Goal: Task Accomplishment & Management: Manage account settings

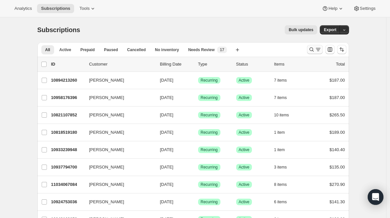
click at [315, 49] on icon "Search and filter results" at bounding box center [311, 49] width 7 height 7
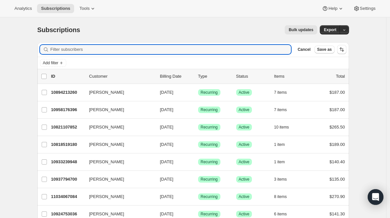
paste input "taraverdolini@comcast.net"
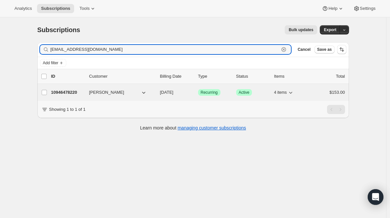
type input "taraverdolini@comcast.net"
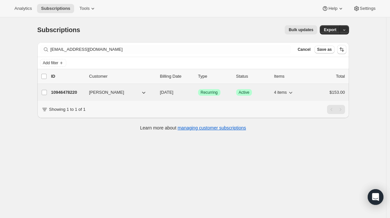
click at [72, 96] on div "10946478220 Tara Verdolini 11/26/2025 Success Recurring Success Active 4 items …" at bounding box center [198, 92] width 294 height 9
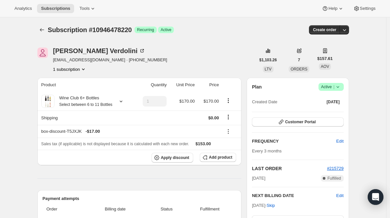
click at [325, 92] on div "Plan Success Active | Created Date Jun 9, 2023" at bounding box center [298, 95] width 92 height 24
click at [325, 88] on span "Active |" at bounding box center [331, 87] width 20 height 7
click at [318, 116] on button "Cancel subscription" at bounding box center [330, 111] width 41 height 10
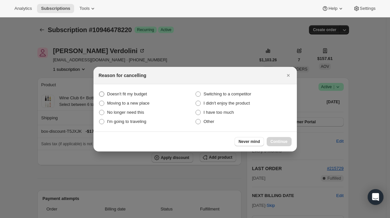
click at [135, 95] on span "Doesn't fit my budget" at bounding box center [127, 94] width 40 height 5
click at [99, 92] on budget "Doesn't fit my budget" at bounding box center [99, 92] width 0 height 0
radio budget "true"
click at [284, 139] on button "Continue" at bounding box center [279, 141] width 25 height 9
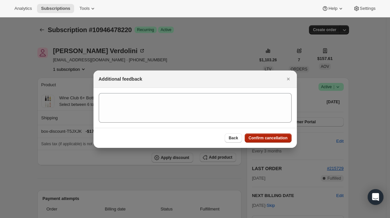
click at [284, 139] on span "Confirm cancellation" at bounding box center [268, 137] width 39 height 5
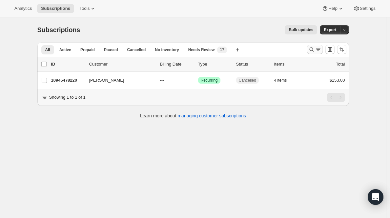
click at [319, 49] on icon "Search and filter results" at bounding box center [318, 49] width 7 height 7
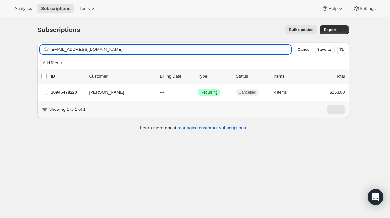
click at [238, 52] on input "taraverdolini@comcast.net" at bounding box center [171, 49] width 241 height 9
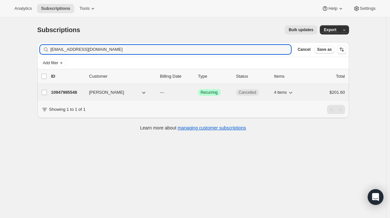
type input "artswpb@icloud.com"
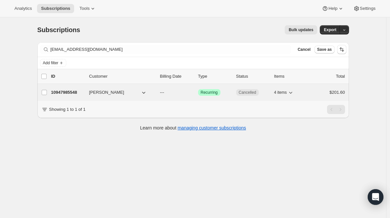
click at [75, 92] on p "10947985548" at bounding box center [67, 92] width 33 height 7
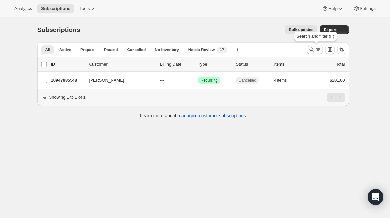
click at [315, 47] on icon "Search and filter results" at bounding box center [311, 49] width 7 height 7
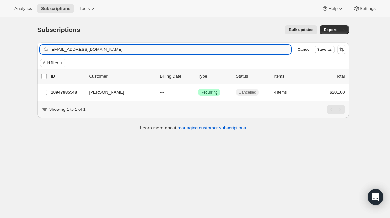
click at [231, 47] on input "artswpb@icloud.com" at bounding box center [171, 49] width 241 height 9
type input "robertphyllis33@gmail.com"
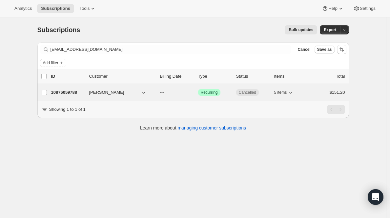
click at [67, 92] on p "10876059788" at bounding box center [67, 92] width 33 height 7
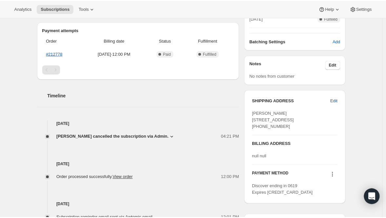
scroll to position [168, 0]
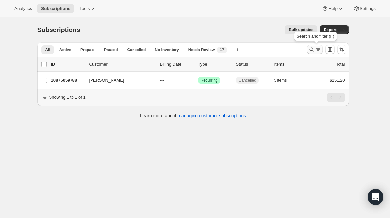
click at [314, 48] on icon "Search and filter results" at bounding box center [311, 50] width 4 height 4
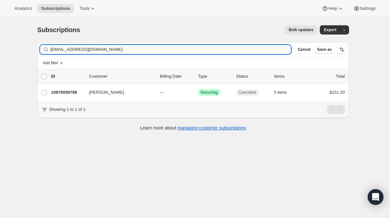
click at [188, 49] on input "[EMAIL_ADDRESS][DOMAIN_NAME]" at bounding box center [171, 49] width 241 height 9
click at [188, 49] on input "robertphyllis33@gmail.com" at bounding box center [171, 49] width 241 height 9
type input "[EMAIL_ADDRESS][DOMAIN_NAME]"
click at [73, 92] on p "10951753868" at bounding box center [67, 92] width 33 height 7
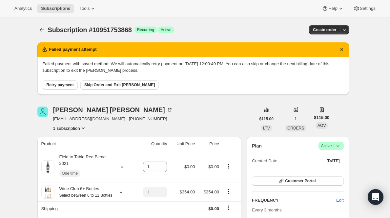
click at [334, 147] on span "Active |" at bounding box center [331, 146] width 20 height 7
click at [325, 169] on span "Cancel subscription" at bounding box center [330, 170] width 37 height 5
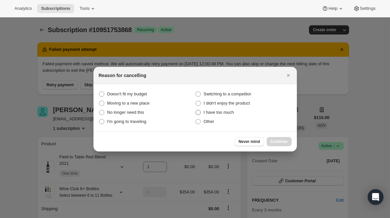
drag, startPoint x: 140, startPoint y: 93, endPoint x: 198, endPoint y: 114, distance: 61.4
click at [140, 93] on span "Doesn't fit my budget" at bounding box center [127, 94] width 40 height 5
click at [99, 92] on budget "Doesn't fit my budget" at bounding box center [99, 92] width 0 height 0
radio budget "true"
click at [280, 143] on span "Continue" at bounding box center [279, 141] width 17 height 5
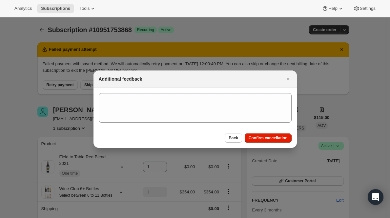
click at [280, 143] on div "Back Confirm cancellation" at bounding box center [195, 138] width 203 height 20
click at [279, 140] on span "Confirm cancellation" at bounding box center [268, 137] width 39 height 5
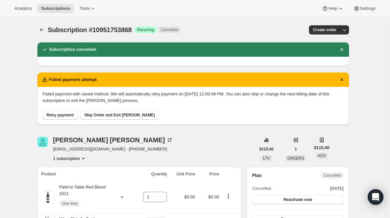
click at [110, 116] on span "Skip Order and Exit Dunning" at bounding box center [119, 115] width 71 height 5
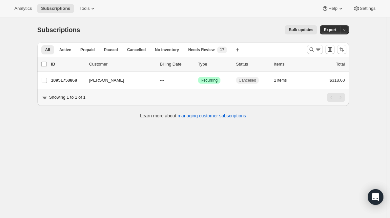
click at [318, 50] on icon "Search and filter results" at bounding box center [318, 49] width 4 height 1
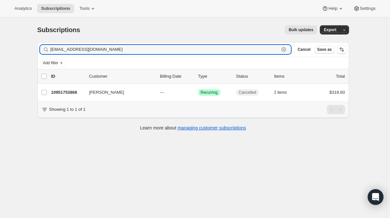
click at [285, 48] on icon "button" at bounding box center [284, 49] width 7 height 7
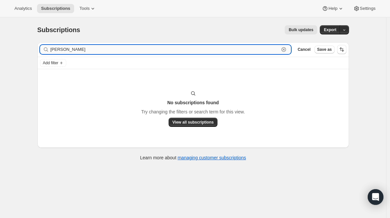
click at [76, 51] on input "[PERSON_NAME]" at bounding box center [165, 49] width 229 height 9
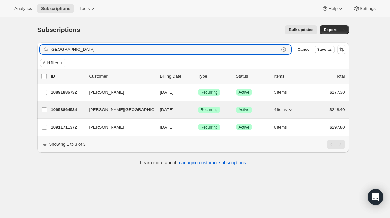
type input "[GEOGRAPHIC_DATA]"
click at [70, 109] on p "10958864524" at bounding box center [67, 110] width 33 height 7
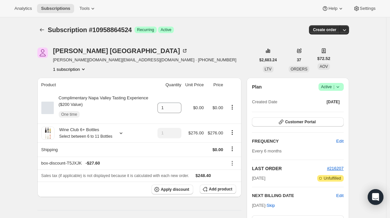
click at [341, 86] on icon at bounding box center [338, 87] width 7 height 7
click at [316, 115] on button "Cancel subscription" at bounding box center [330, 111] width 41 height 10
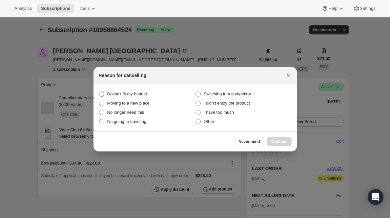
click at [138, 91] on span "Doesn't fit my budget" at bounding box center [127, 94] width 40 height 7
click at [99, 92] on budget "Doesn't fit my budget" at bounding box center [99, 92] width 0 height 0
radio budget "true"
click at [276, 136] on div "Never mind Continue" at bounding box center [195, 142] width 203 height 20
click at [276, 141] on span "Continue" at bounding box center [279, 141] width 17 height 5
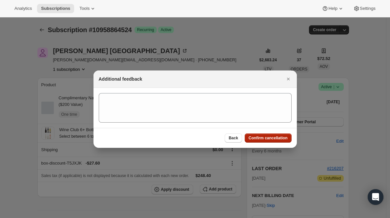
click at [276, 141] on button "Confirm cancellation" at bounding box center [268, 138] width 47 height 9
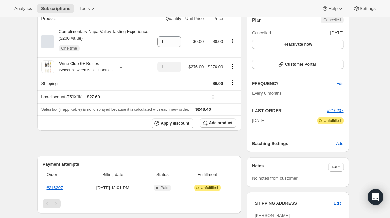
scroll to position [99, 0]
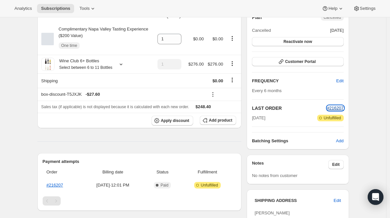
click at [341, 108] on span "#216207" at bounding box center [335, 108] width 17 height 5
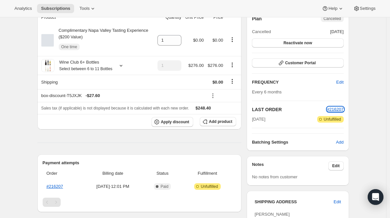
scroll to position [0, 0]
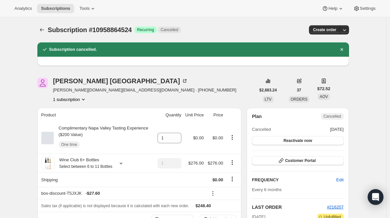
click at [70, 91] on span "sandy.madrid@gmail.com · +12814099269" at bounding box center [144, 90] width 183 height 7
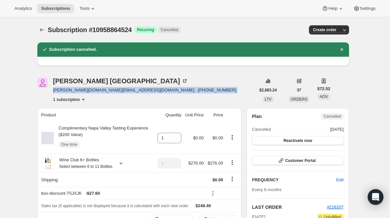
click at [70, 91] on span "sandy.madrid@gmail.com · +12814099269" at bounding box center [144, 90] width 183 height 7
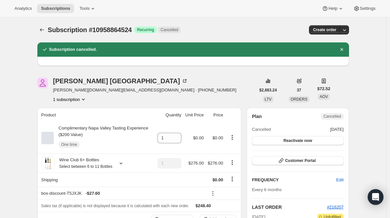
click at [71, 91] on span "sandy.madrid@gmail.com · +12814099269" at bounding box center [144, 90] width 183 height 7
drag, startPoint x: 57, startPoint y: 90, endPoint x: 100, endPoint y: 90, distance: 43.0
click at [100, 90] on span "sandy.madrid@gmail.com · +12814099269" at bounding box center [144, 90] width 183 height 7
drag, startPoint x: 107, startPoint y: 91, endPoint x: 54, endPoint y: 91, distance: 52.5
click at [54, 91] on div "sandy madrid sandy.madrid@gmail.com · +12814099269 1 subscription" at bounding box center [146, 90] width 218 height 25
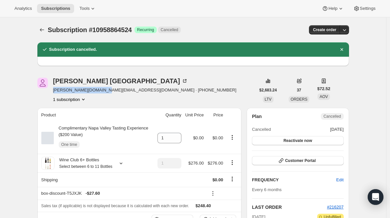
copy span "sandy.madrid@gmail.com"
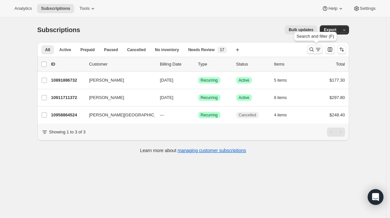
click at [311, 49] on icon "Search and filter results" at bounding box center [311, 50] width 4 height 4
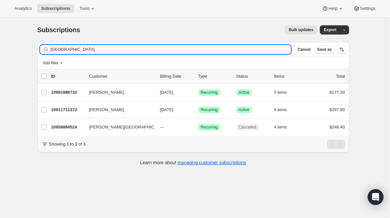
click at [153, 49] on input "madrid" at bounding box center [171, 49] width 241 height 9
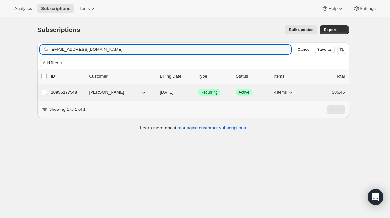
type input "shellherker@icloud.com"
click at [69, 93] on p "10956177548" at bounding box center [67, 92] width 33 height 7
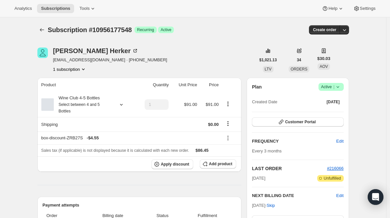
click at [329, 88] on span "Active |" at bounding box center [331, 87] width 20 height 7
click at [323, 111] on span "Cancel subscription" at bounding box center [330, 111] width 37 height 5
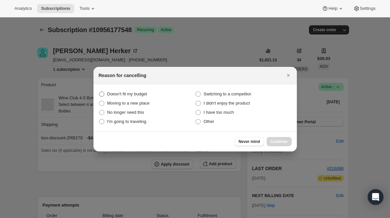
click at [139, 91] on label "Doesn't fit my budget" at bounding box center [147, 94] width 96 height 9
click at [99, 92] on budget "Doesn't fit my budget" at bounding box center [99, 92] width 0 height 0
radio budget "true"
click at [281, 140] on span "Continue" at bounding box center [279, 141] width 17 height 5
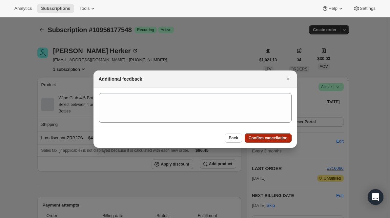
click at [281, 140] on span "Confirm cancellation" at bounding box center [268, 137] width 39 height 5
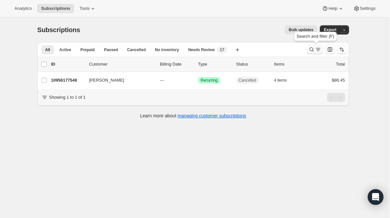
click at [315, 48] on icon "Search and filter results" at bounding box center [311, 49] width 7 height 7
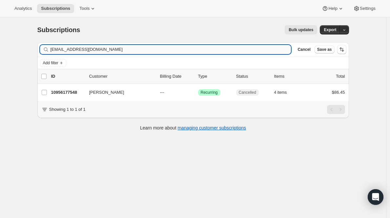
click at [162, 49] on input "shellherker@icloud.com" at bounding box center [171, 49] width 241 height 9
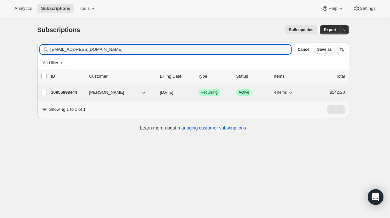
type input "baldo@ambrociospainting.com"
click at [60, 94] on p "10956898444" at bounding box center [67, 92] width 33 height 7
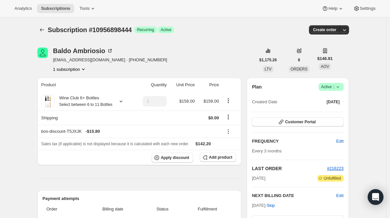
click at [332, 87] on span "Active |" at bounding box center [331, 87] width 20 height 7
click at [315, 111] on span "Cancel subscription" at bounding box center [330, 111] width 37 height 5
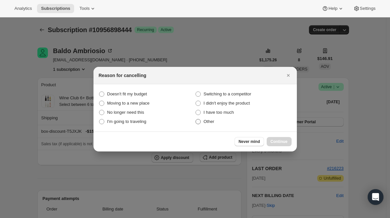
click at [209, 124] on span "Other" at bounding box center [209, 121] width 11 height 5
click at [196, 119] on input "Other" at bounding box center [196, 119] width 0 height 0
radio input "true"
click at [272, 140] on span "Continue" at bounding box center [279, 141] width 17 height 5
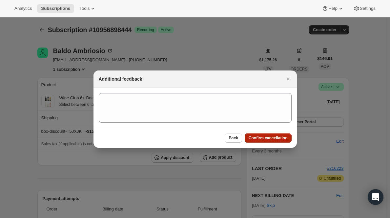
click at [272, 139] on span "Confirm cancellation" at bounding box center [268, 137] width 39 height 5
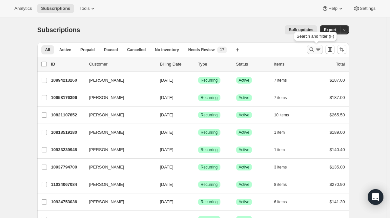
click at [317, 51] on icon "Search and filter results" at bounding box center [318, 49] width 7 height 7
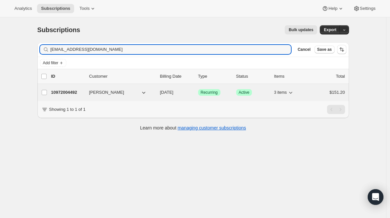
type input "moellermann@msn.com"
click at [67, 90] on p "10972004492" at bounding box center [67, 92] width 33 height 7
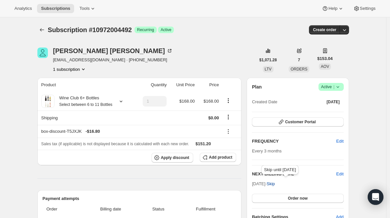
click at [275, 183] on span "Skip" at bounding box center [271, 184] width 8 height 7
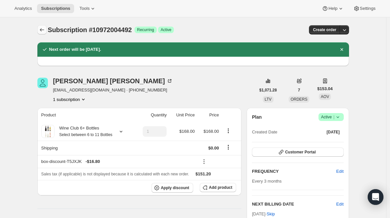
click at [43, 31] on icon "Subscriptions" at bounding box center [42, 30] width 7 height 7
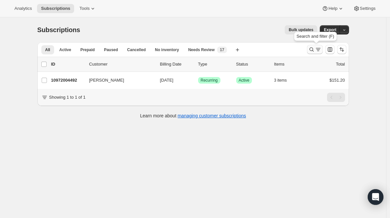
click at [315, 45] on div "Search and filter (F)" at bounding box center [316, 38] width 46 height 14
click at [314, 51] on icon "Search and filter results" at bounding box center [311, 49] width 7 height 7
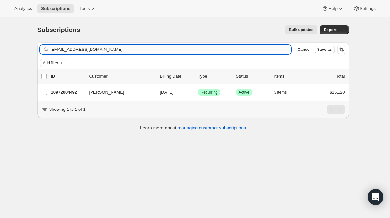
click at [180, 51] on input "moellermann@msn.com" at bounding box center [171, 49] width 241 height 9
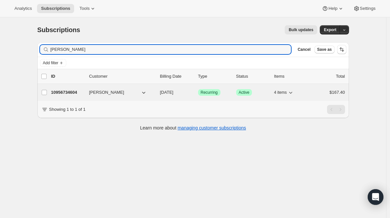
type input "Krystal Laipple"
click at [75, 96] on div "10956734604 Krystal Laipple 11/30/2025 Success Recurring Success Active 4 items…" at bounding box center [198, 92] width 294 height 9
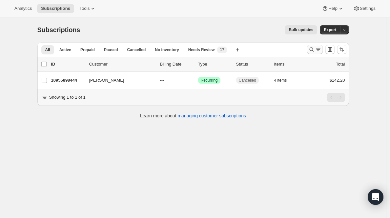
click at [313, 51] on icon "Search and filter results" at bounding box center [311, 50] width 4 height 4
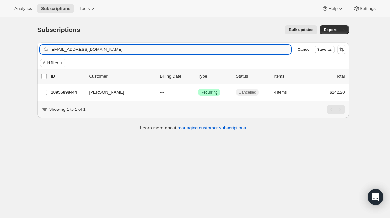
click at [179, 50] on input "[EMAIL_ADDRESS][DOMAIN_NAME]" at bounding box center [171, 49] width 241 height 9
click at [179, 50] on input "baldo@ambrociospainting.com" at bounding box center [171, 49] width 241 height 9
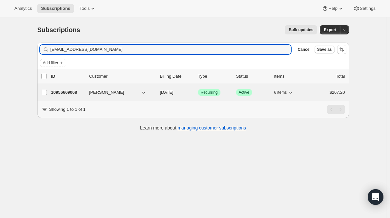
type input "winewithanimpact@gmail.com"
click at [71, 93] on p "10956669068" at bounding box center [67, 92] width 33 height 7
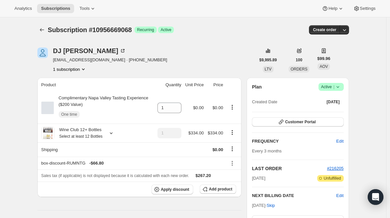
click at [332, 87] on span "Active |" at bounding box center [331, 87] width 20 height 7
click at [317, 115] on button "Cancel subscription" at bounding box center [330, 111] width 41 height 10
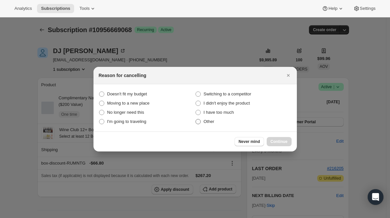
click at [207, 123] on span "Other" at bounding box center [209, 121] width 11 height 5
click at [196, 119] on input "Other" at bounding box center [196, 119] width 0 height 0
radio input "true"
click at [271, 140] on span "Continue" at bounding box center [279, 141] width 17 height 5
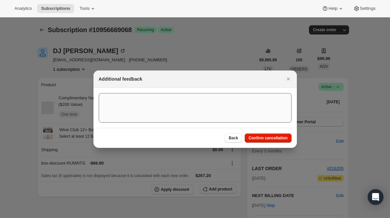
drag, startPoint x: 272, startPoint y: 140, endPoint x: 231, endPoint y: 112, distance: 49.6
click at [272, 139] on span "Confirm cancellation" at bounding box center [268, 137] width 39 height 5
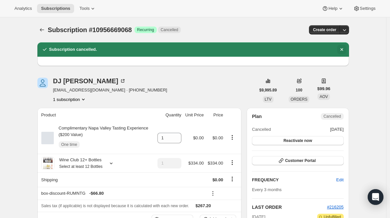
click at [342, 50] on icon "Dismiss notification" at bounding box center [342, 49] width 7 height 7
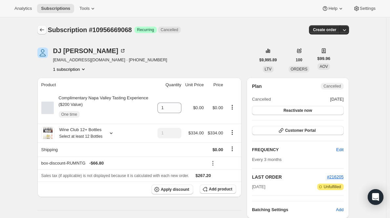
click at [41, 27] on icon "Subscriptions" at bounding box center [42, 30] width 7 height 7
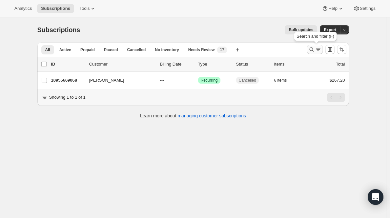
click at [312, 51] on icon "Search and filter results" at bounding box center [311, 50] width 4 height 4
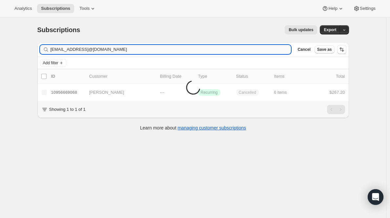
click at [222, 52] on input "winewithanimpact@gmail.comdan3@yahoo.com" at bounding box center [171, 49] width 241 height 9
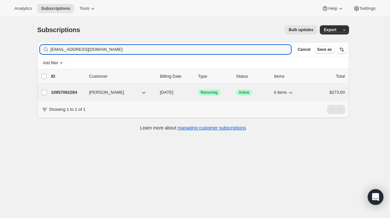
type input "dan3@yahoo.com"
click at [78, 91] on p "10957062284" at bounding box center [67, 92] width 33 height 7
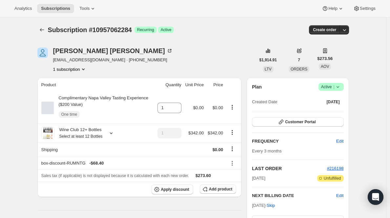
click at [338, 87] on icon at bounding box center [338, 87] width 7 height 7
click at [328, 111] on span "Cancel subscription" at bounding box center [330, 111] width 37 height 5
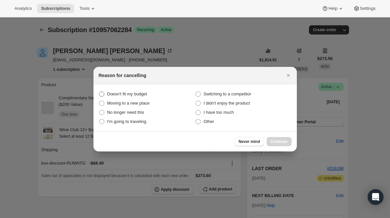
click at [140, 95] on span "Doesn't fit my budget" at bounding box center [127, 94] width 40 height 5
click at [99, 92] on budget "Doesn't fit my budget" at bounding box center [99, 92] width 0 height 0
radio budget "true"
click at [279, 141] on span "Continue" at bounding box center [279, 141] width 17 height 5
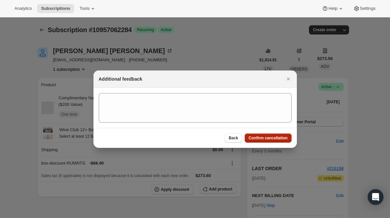
click at [279, 137] on span "Confirm cancellation" at bounding box center [268, 137] width 39 height 5
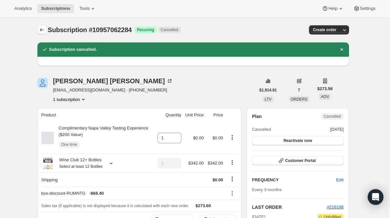
click at [41, 28] on icon "Subscriptions" at bounding box center [42, 30] width 7 height 7
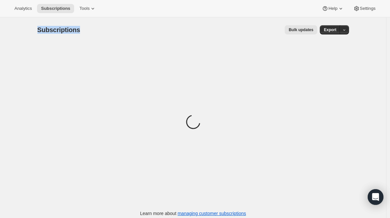
click at [41, 28] on span "Subscriptions" at bounding box center [58, 29] width 43 height 7
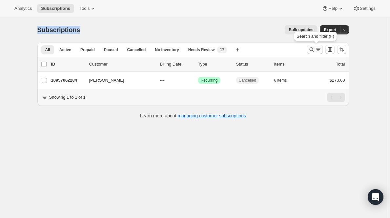
click at [312, 49] on icon "Search and filter results" at bounding box center [311, 49] width 7 height 7
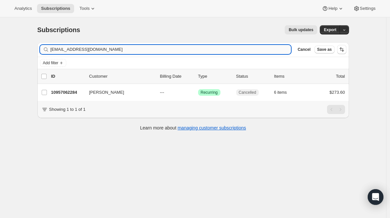
click at [163, 49] on input "dan3@yahoo.com" at bounding box center [171, 49] width 241 height 9
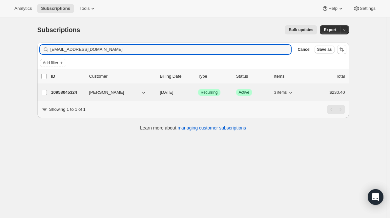
type input "wmucci1111@gmail.com"
click at [69, 93] on p "10958045324" at bounding box center [67, 92] width 33 height 7
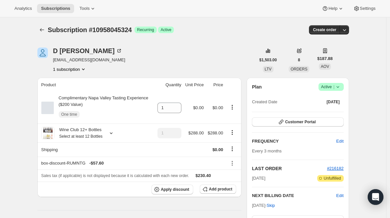
click at [332, 89] on span "Active |" at bounding box center [331, 87] width 20 height 7
click at [325, 113] on span "Cancel subscription" at bounding box center [330, 111] width 37 height 7
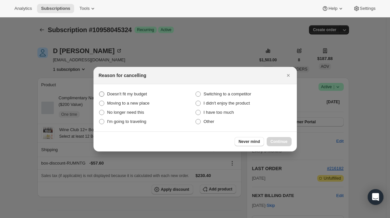
click at [138, 91] on span "Doesn't fit my budget" at bounding box center [127, 94] width 40 height 7
click at [99, 92] on budget "Doesn't fit my budget" at bounding box center [99, 92] width 0 height 0
radio budget "true"
click at [275, 137] on button "Continue" at bounding box center [279, 141] width 25 height 9
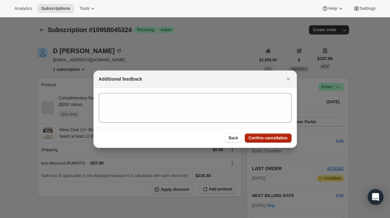
click at [275, 137] on span "Confirm cancellation" at bounding box center [268, 137] width 39 height 5
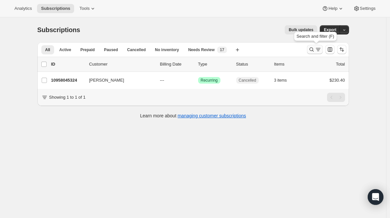
click at [318, 49] on icon "Search and filter results" at bounding box center [318, 49] width 7 height 7
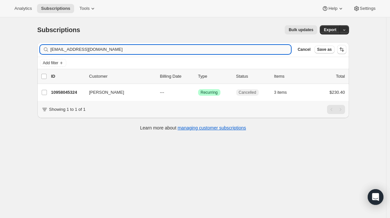
click at [120, 50] on input "wmucci1111@gmail.com" at bounding box center [171, 49] width 241 height 9
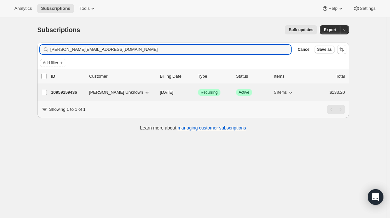
type input "jaimeehanson@me.com"
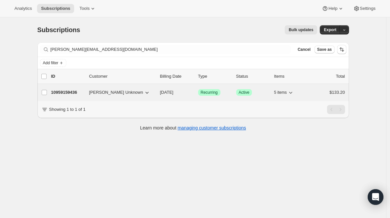
click at [66, 93] on p "10959159436" at bounding box center [67, 92] width 33 height 7
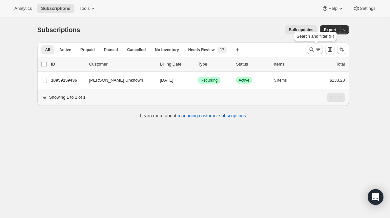
click at [314, 50] on icon "Search and filter results" at bounding box center [311, 49] width 7 height 7
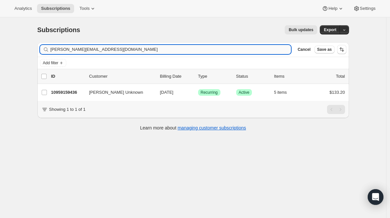
click at [230, 53] on input "jaimeehanson@me.com" at bounding box center [171, 49] width 241 height 9
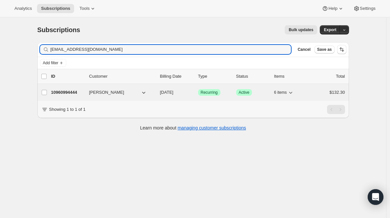
type input "Kimbriat@gmail.com"
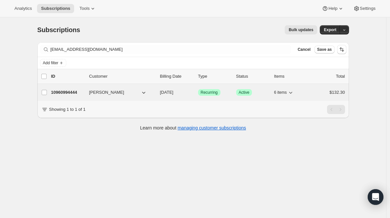
click at [76, 91] on p "10960994444" at bounding box center [67, 92] width 33 height 7
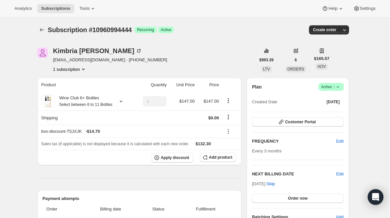
click at [337, 87] on icon at bounding box center [338, 87] width 7 height 7
click at [326, 117] on div "Pause subscription Cancel subscription" at bounding box center [330, 106] width 45 height 26
click at [326, 114] on span "Cancel subscription" at bounding box center [330, 111] width 37 height 7
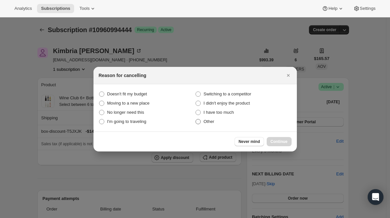
click at [207, 122] on span "Other" at bounding box center [209, 121] width 11 height 5
click at [196, 119] on input "Other" at bounding box center [196, 119] width 0 height 0
radio input "true"
click at [276, 139] on span "Continue" at bounding box center [279, 141] width 17 height 5
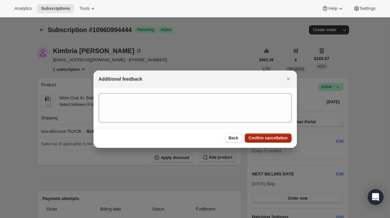
click at [276, 139] on span "Confirm cancellation" at bounding box center [268, 137] width 39 height 5
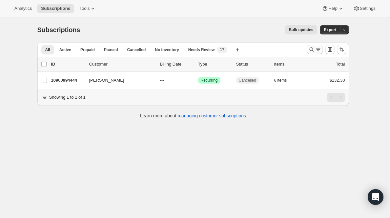
click at [320, 49] on icon "Search and filter results" at bounding box center [318, 49] width 7 height 7
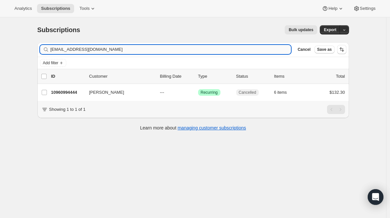
click at [272, 50] on input "[EMAIL_ADDRESS][DOMAIN_NAME]" at bounding box center [171, 49] width 241 height 9
click at [272, 50] on input "Kimbriat@gmail.com" at bounding box center [171, 49] width 241 height 9
type input "richardsonshirley68@yahoo.com"
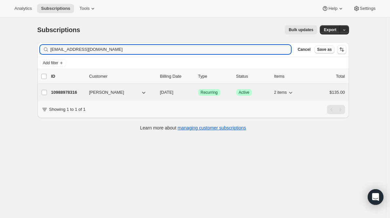
click at [78, 93] on p "10988978316" at bounding box center [67, 92] width 33 height 7
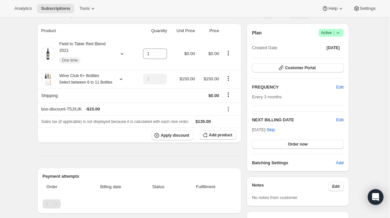
scroll to position [53, 0]
drag, startPoint x: 282, startPoint y: 132, endPoint x: 256, endPoint y: 122, distance: 28.0
click at [256, 122] on div "NEXT BILLING DATE Edit Sep 16, 2025 · Skip Order now" at bounding box center [298, 133] width 92 height 32
drag, startPoint x: 255, startPoint y: 120, endPoint x: 279, endPoint y: 131, distance: 27.2
click at [279, 131] on div "NEXT BILLING DATE Edit Sep 16, 2025 · Skip Order now" at bounding box center [298, 133] width 92 height 32
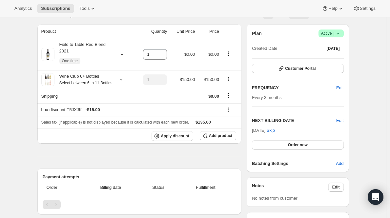
copy div "NEXT BILLING DATE Edit Sep 16, 2025"
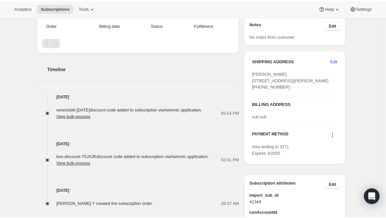
scroll to position [0, 0]
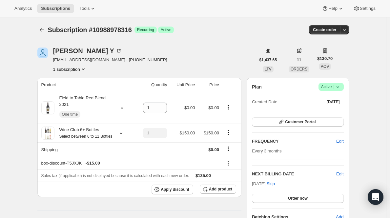
click at [79, 60] on span "richardsonshirley68@yahoo.com · +15036895110" at bounding box center [110, 60] width 114 height 7
copy span "richardsonshirley68@yahoo.com · +15036895110"
click at [135, 60] on span "richardsonshirley68@yahoo.com · +15036895110" at bounding box center [110, 60] width 114 height 7
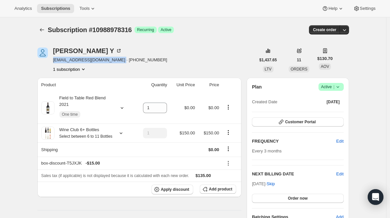
drag, startPoint x: 120, startPoint y: 60, endPoint x: 55, endPoint y: 60, distance: 65.6
click at [55, 60] on span "richardsonshirley68@yahoo.com · +15036895110" at bounding box center [110, 60] width 114 height 7
copy span "richardsonshirley68@yahoo.com"
click at [331, 124] on button "Customer Portal" at bounding box center [298, 121] width 92 height 9
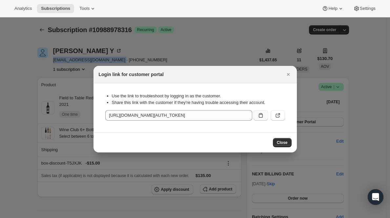
click at [257, 117] on button ":r3a:" at bounding box center [261, 115] width 14 height 10
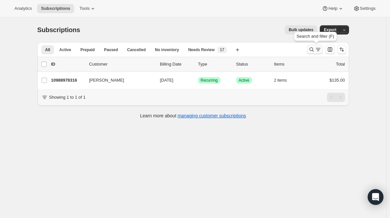
click at [315, 50] on icon "Search and filter results" at bounding box center [311, 49] width 7 height 7
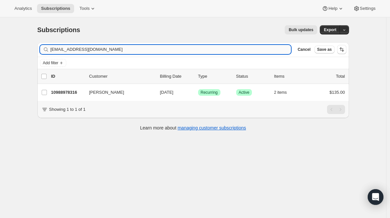
click at [195, 50] on input "richardsonshirley68@yahoo.com" at bounding box center [171, 49] width 241 height 9
type input "jonelle29@yahoo.com"
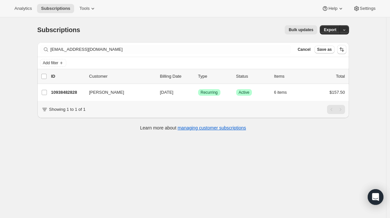
click at [69, 94] on p "10938482828" at bounding box center [67, 92] width 33 height 7
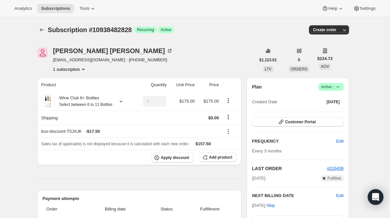
click at [332, 88] on span "Active |" at bounding box center [331, 87] width 20 height 7
click at [322, 115] on button "Cancel subscription" at bounding box center [330, 111] width 41 height 10
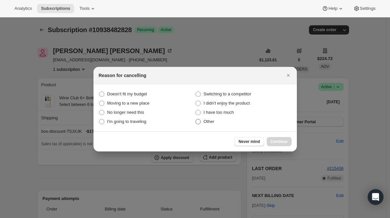
click at [206, 120] on span "Other" at bounding box center [209, 121] width 11 height 5
click at [196, 119] on input "Other" at bounding box center [196, 119] width 0 height 0
radio input "true"
click at [278, 140] on span "Continue" at bounding box center [279, 141] width 17 height 5
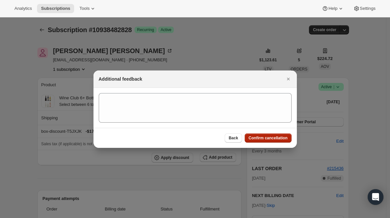
click at [278, 140] on span "Confirm cancellation" at bounding box center [268, 137] width 39 height 5
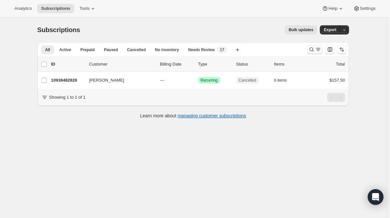
click at [317, 47] on icon "Search and filter results" at bounding box center [318, 49] width 7 height 7
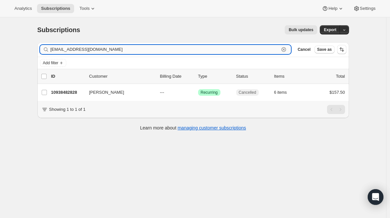
drag, startPoint x: 288, startPoint y: 50, endPoint x: 284, endPoint y: 50, distance: 4.3
click at [287, 50] on icon "button" at bounding box center [284, 49] width 7 height 7
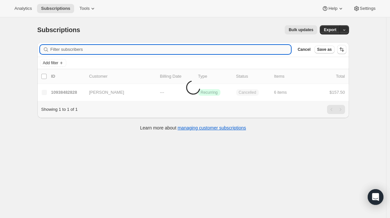
click at [261, 50] on input "Filter subscribers" at bounding box center [171, 49] width 241 height 9
paste input "[EMAIL_ADDRESS][DOMAIN_NAME]"
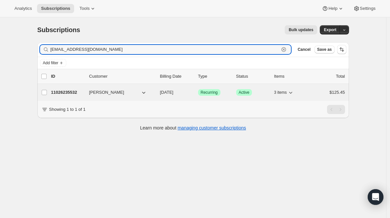
type input "[EMAIL_ADDRESS][DOMAIN_NAME]"
click at [69, 94] on p "11026235532" at bounding box center [67, 92] width 33 height 7
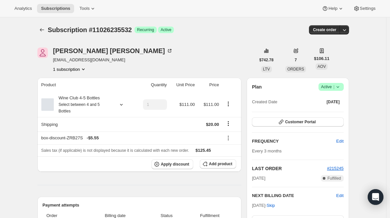
click at [332, 89] on span "Active |" at bounding box center [331, 87] width 20 height 7
click at [322, 110] on span "Cancel subscription" at bounding box center [330, 111] width 37 height 5
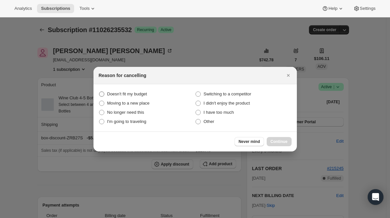
click at [133, 93] on span "Doesn't fit my budget" at bounding box center [127, 94] width 40 height 5
click at [99, 92] on budget "Doesn't fit my budget" at bounding box center [99, 92] width 0 height 0
radio budget "true"
click at [276, 142] on span "Continue" at bounding box center [279, 141] width 17 height 5
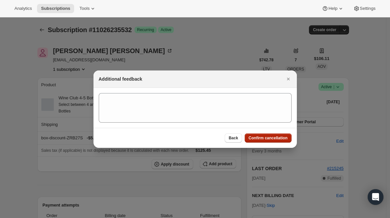
click at [277, 136] on span "Confirm cancellation" at bounding box center [268, 137] width 39 height 5
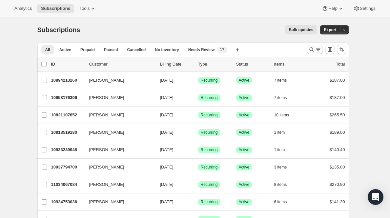
click at [318, 46] on icon "Search and filter results" at bounding box center [318, 49] width 7 height 7
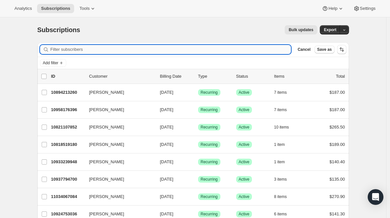
paste input "216049"
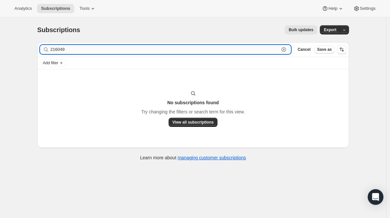
click at [83, 51] on input "216049" at bounding box center [165, 49] width 229 height 9
paste input "[EMAIL_ADDRESS][DOMAIN_NAME]"
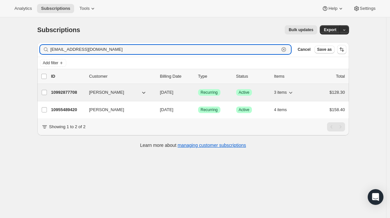
type input "[EMAIL_ADDRESS][DOMAIN_NAME]"
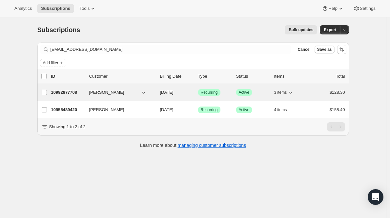
click at [68, 95] on p "10992877708" at bounding box center [67, 92] width 33 height 7
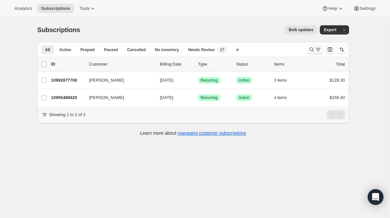
click at [322, 50] on icon "Search and filter results" at bounding box center [318, 49] width 7 height 7
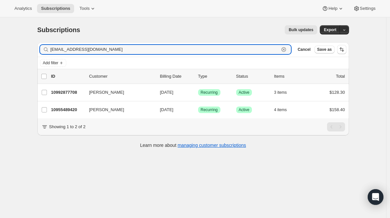
click at [285, 48] on icon "button" at bounding box center [284, 49] width 7 height 7
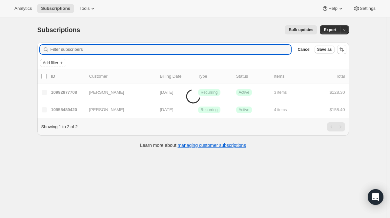
paste input "[EMAIL_ADDRESS][DOMAIN_NAME]"
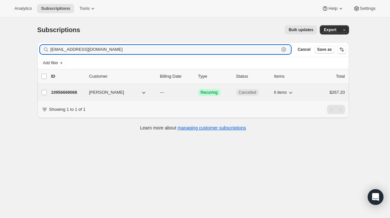
type input "[EMAIL_ADDRESS][DOMAIN_NAME]"
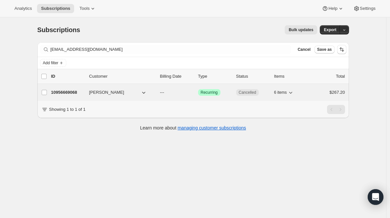
click at [63, 94] on p "10956669068" at bounding box center [67, 92] width 33 height 7
